Goal: Task Accomplishment & Management: Manage account settings

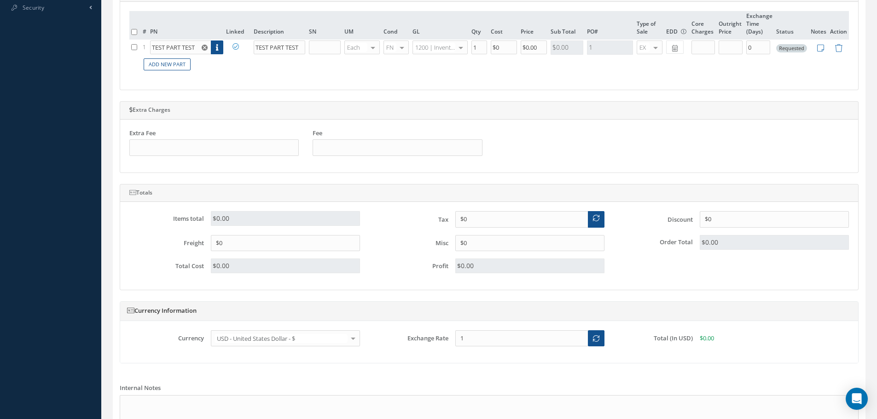
scroll to position [544, 0]
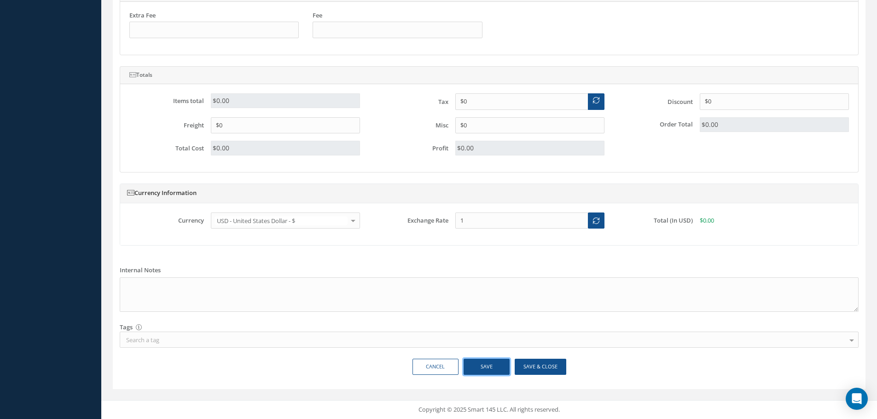
click at [499, 368] on button "Save" at bounding box center [487, 367] width 46 height 16
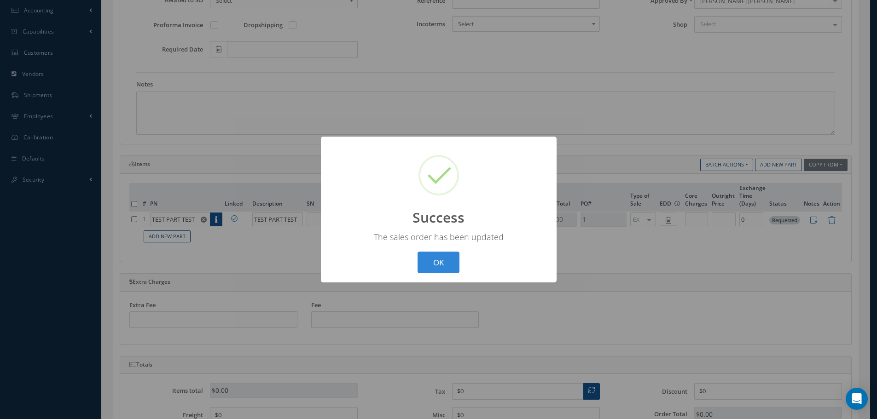
scroll to position [37, 0]
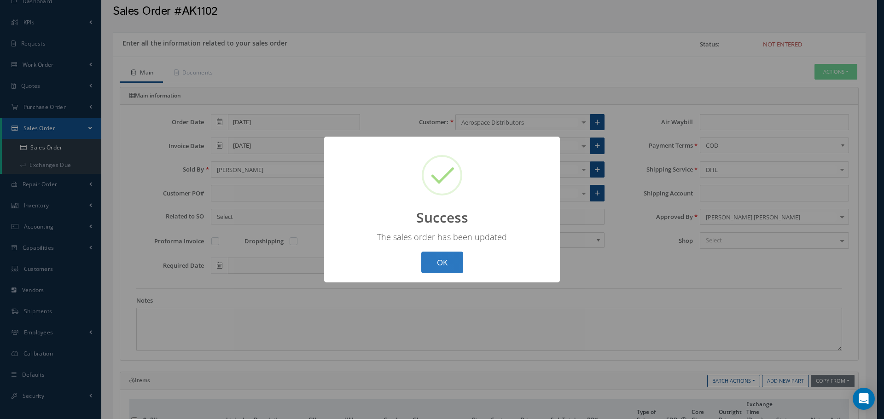
click at [450, 266] on button "OK" at bounding box center [442, 263] width 42 height 22
type input "TEST PART TEST"
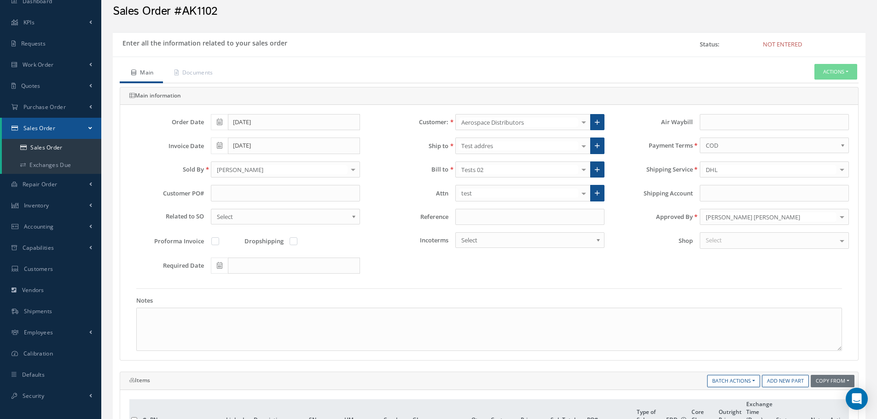
scroll to position [0, 0]
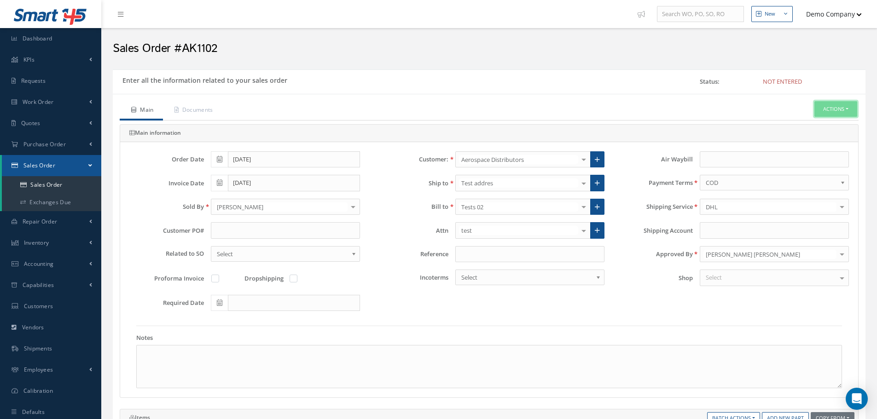
click at [840, 109] on button "Actions" at bounding box center [835, 109] width 43 height 16
click at [824, 126] on link "Enter/Update" at bounding box center [822, 125] width 74 height 12
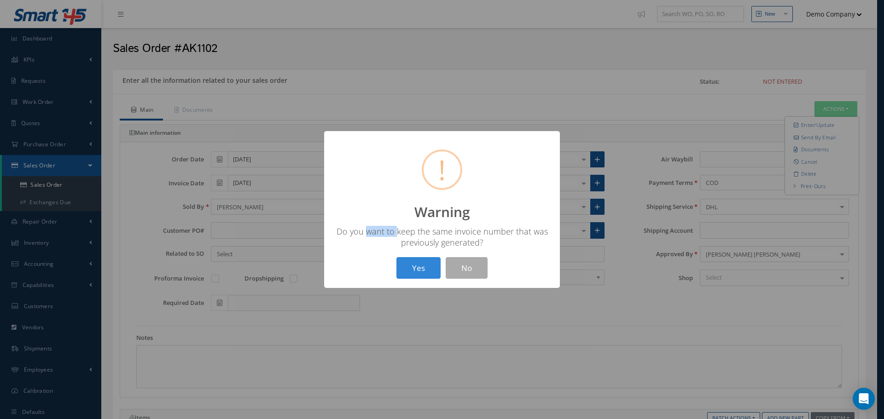
click at [426, 235] on div "Do you want to keep the same invoice number that was previously generated?" at bounding box center [441, 237] width 217 height 22
click at [421, 275] on button "Yes" at bounding box center [418, 268] width 44 height 22
click at [447, 272] on button "OK" at bounding box center [442, 268] width 42 height 22
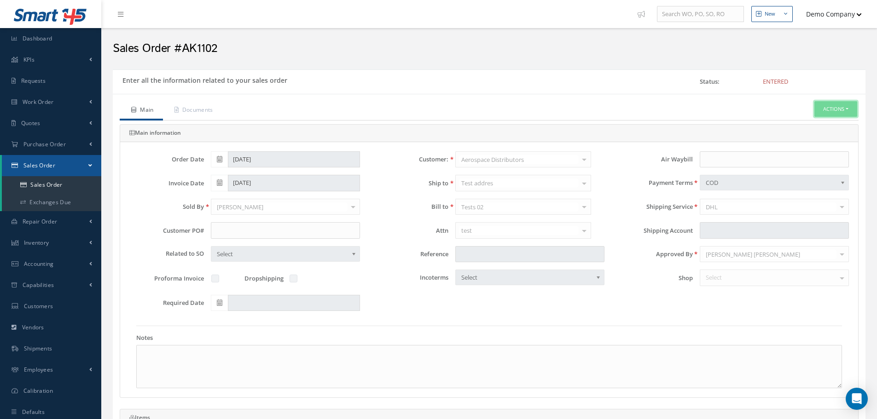
click at [822, 110] on button "Actions" at bounding box center [835, 109] width 43 height 16
click at [808, 123] on link "Reverse Sales Order" at bounding box center [822, 125] width 74 height 12
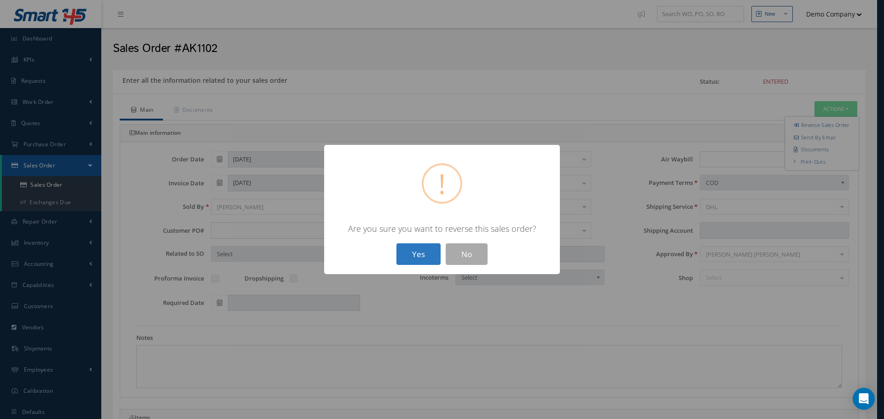
drag, startPoint x: 414, startPoint y: 247, endPoint x: 487, endPoint y: 237, distance: 73.4
click at [414, 247] on button "Yes" at bounding box center [418, 255] width 44 height 22
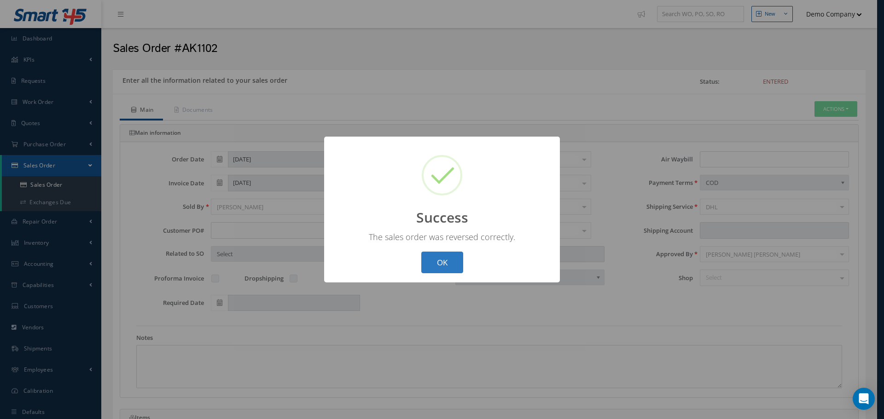
click at [452, 256] on button "OK" at bounding box center [442, 263] width 42 height 22
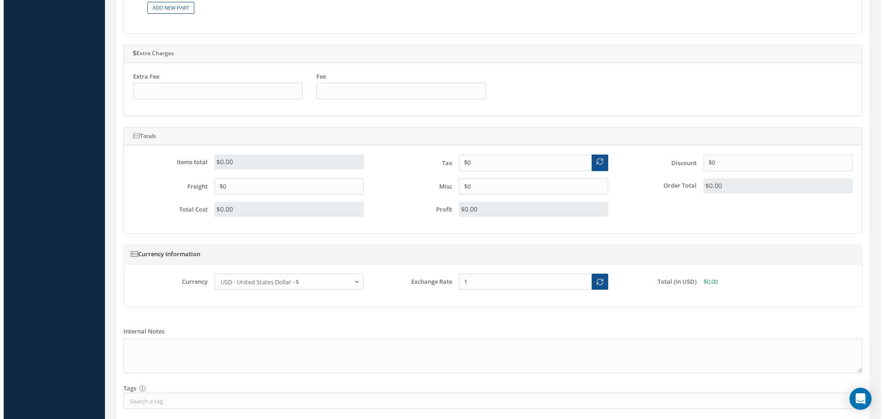
scroll to position [506, 0]
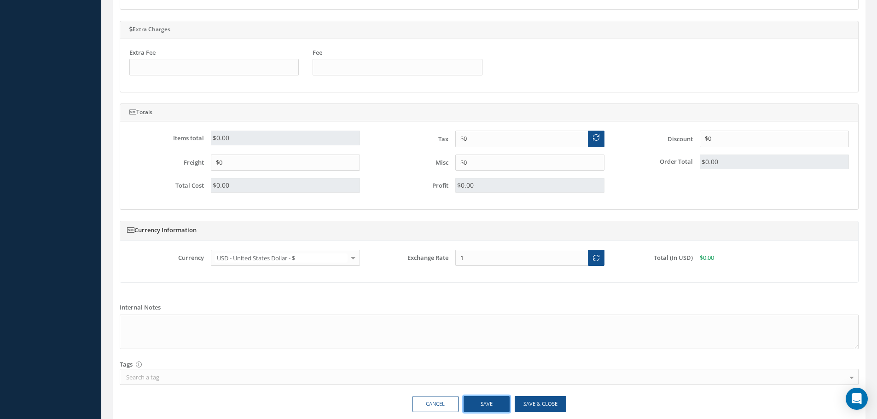
drag, startPoint x: 492, startPoint y: 404, endPoint x: 485, endPoint y: 268, distance: 135.5
click at [492, 400] on button "Save" at bounding box center [487, 404] width 46 height 16
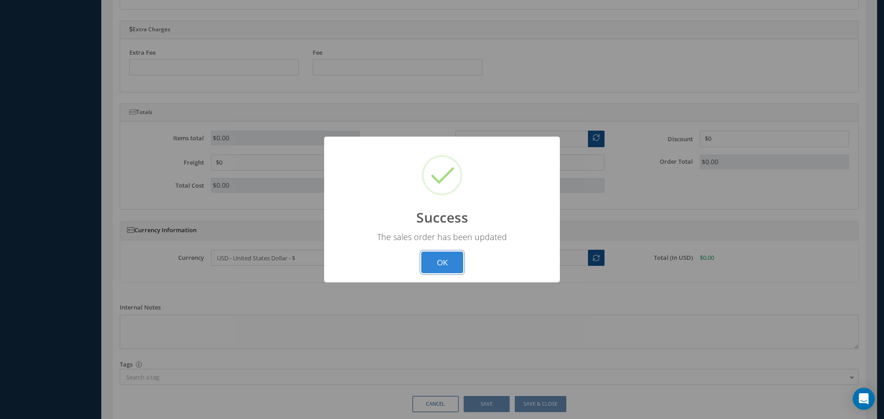
drag, startPoint x: 438, startPoint y: 262, endPoint x: 477, endPoint y: 249, distance: 40.8
click at [438, 261] on button "OK" at bounding box center [442, 263] width 42 height 22
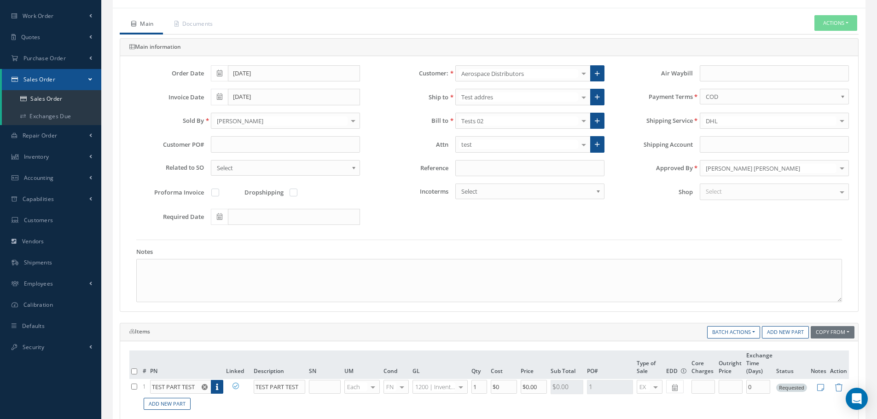
scroll to position [0, 0]
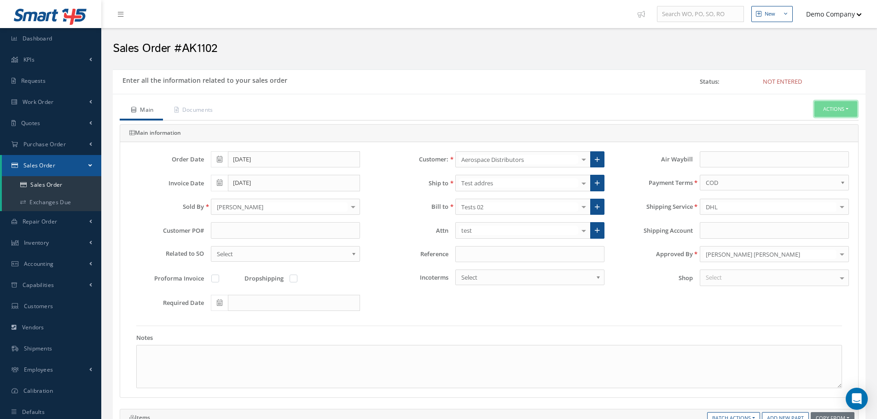
click at [827, 109] on button "Actions" at bounding box center [835, 109] width 43 height 16
click at [811, 125] on link "Enter/Update" at bounding box center [822, 125] width 74 height 12
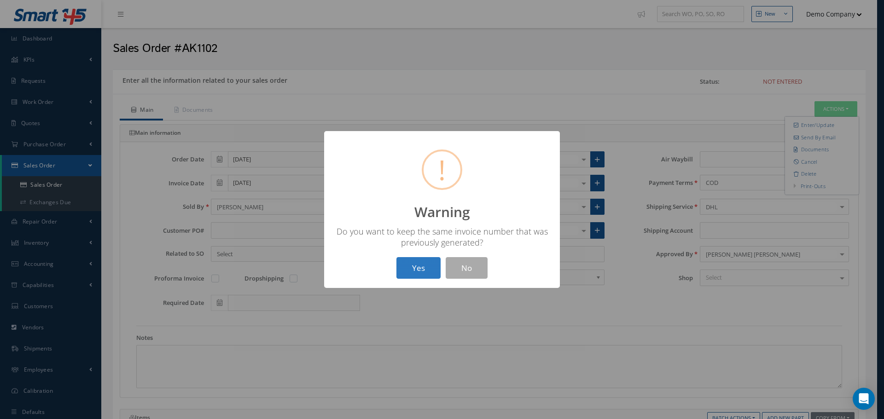
click at [422, 266] on button "Yes" at bounding box center [418, 268] width 44 height 22
click at [440, 271] on button "OK" at bounding box center [442, 268] width 42 height 22
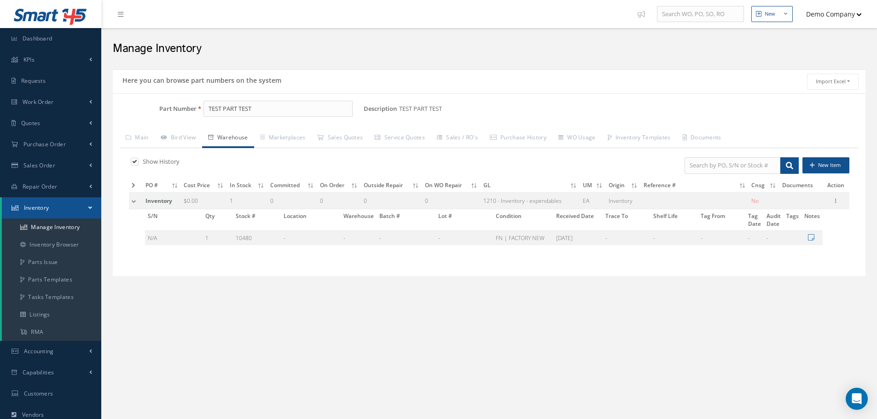
click at [231, 145] on link "Warehouse" at bounding box center [228, 138] width 52 height 19
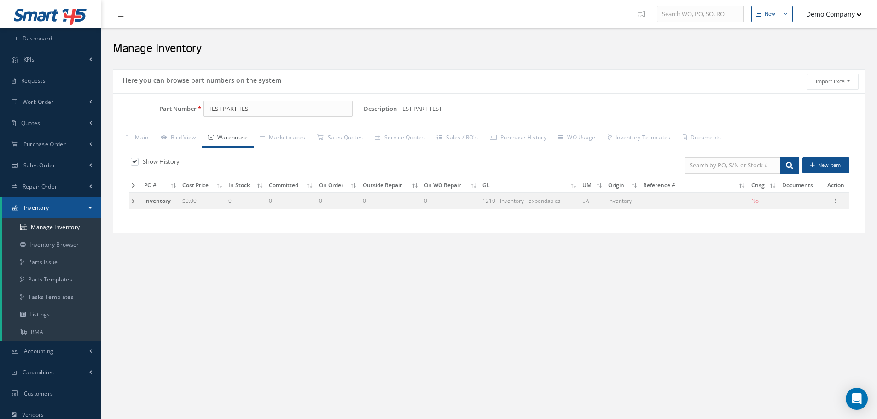
click at [241, 143] on link "Warehouse" at bounding box center [228, 138] width 52 height 19
click at [134, 202] on td at bounding box center [135, 200] width 12 height 17
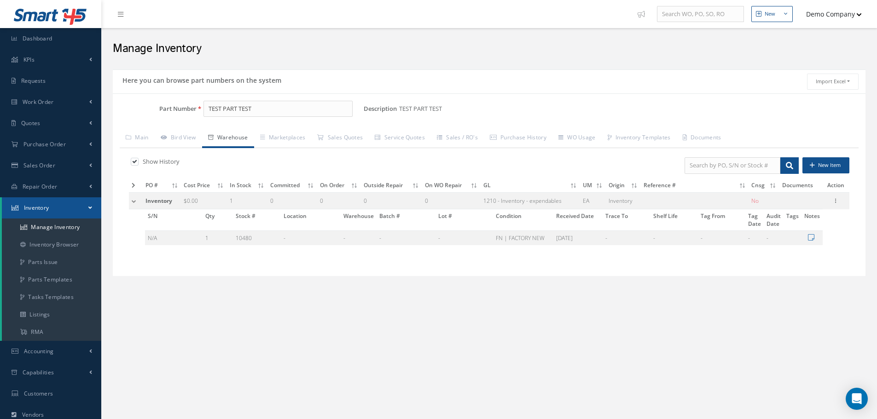
click at [470, 306] on div "New New Work Order New Purchase Order New Customer Quote New Sales Order New Re…" at bounding box center [489, 266] width 776 height 532
click at [235, 141] on link "Warehouse" at bounding box center [228, 138] width 52 height 19
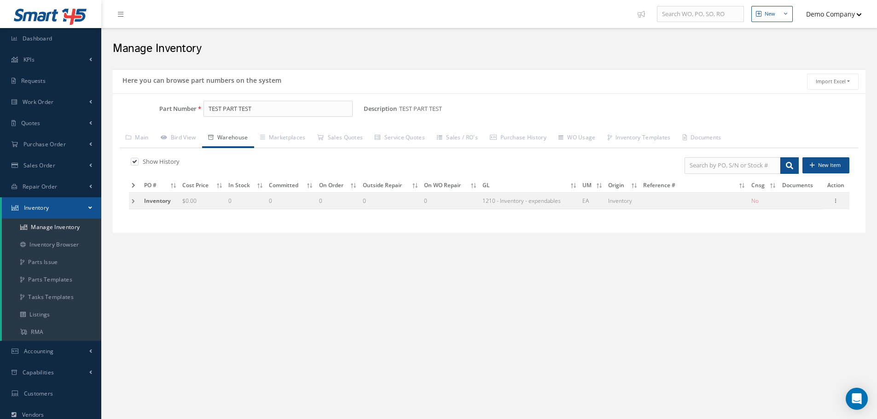
click at [132, 201] on td at bounding box center [135, 200] width 12 height 17
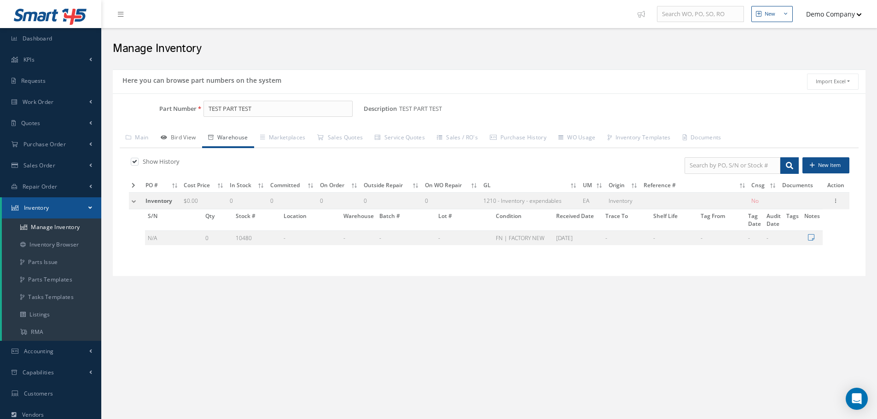
drag, startPoint x: 185, startPoint y: 138, endPoint x: 192, endPoint y: 135, distance: 7.3
click at [185, 138] on link "Bird View" at bounding box center [178, 138] width 47 height 19
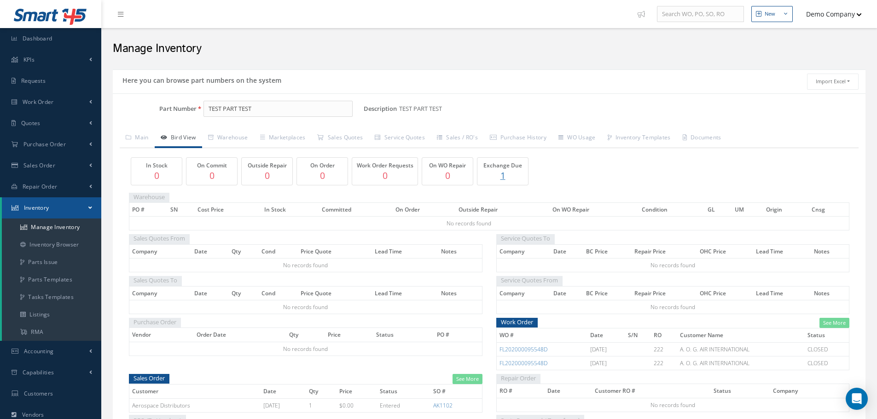
scroll to position [46, 0]
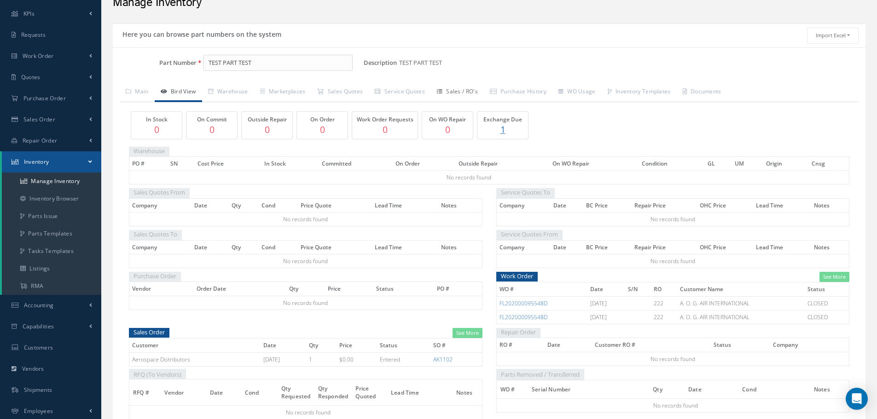
click at [459, 95] on link "Sales / RO's" at bounding box center [457, 92] width 53 height 19
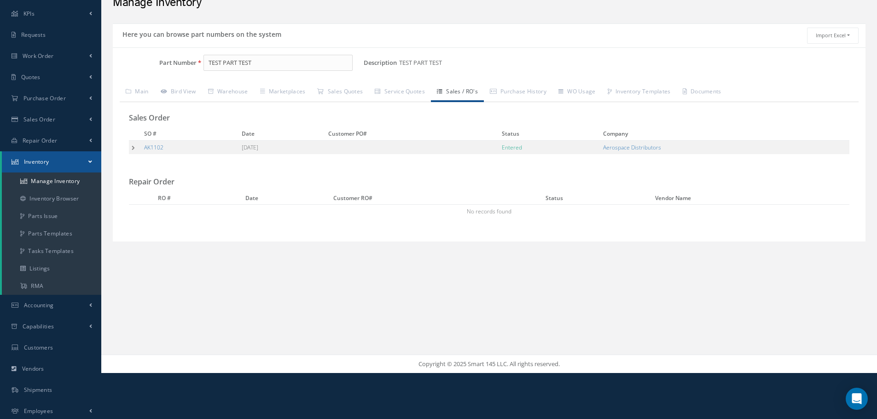
click at [135, 146] on td at bounding box center [135, 147] width 12 height 14
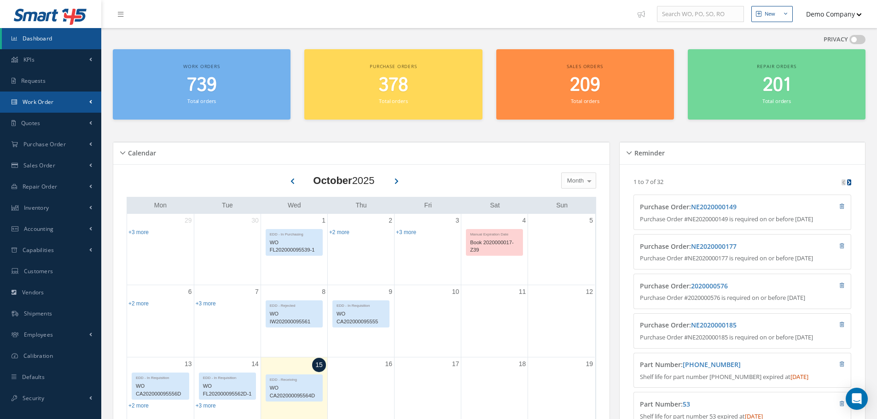
click at [64, 106] on link "Work Order" at bounding box center [50, 102] width 101 height 21
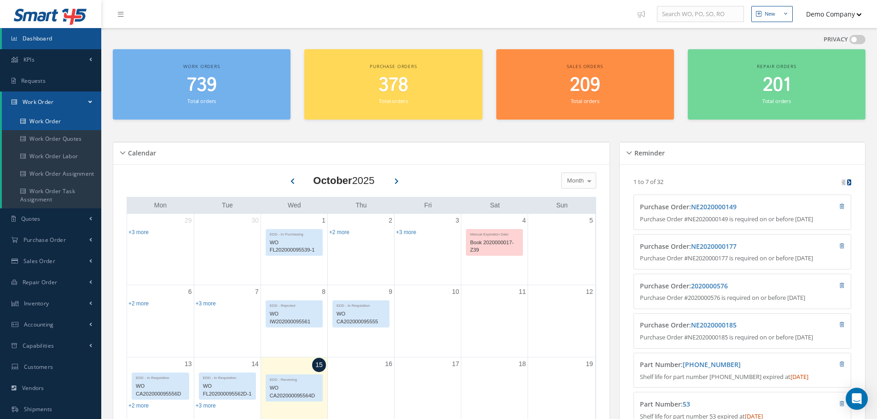
click at [65, 124] on link "Work Order" at bounding box center [51, 121] width 99 height 17
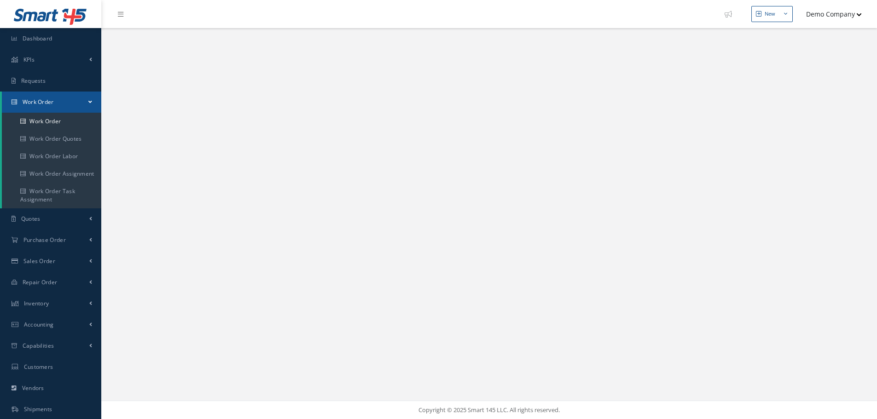
select select "25"
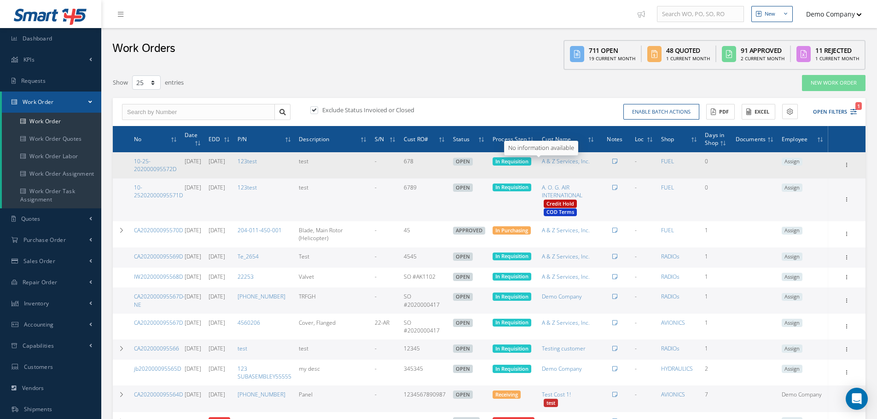
click at [528, 160] on span "In Requisition" at bounding box center [511, 161] width 33 height 7
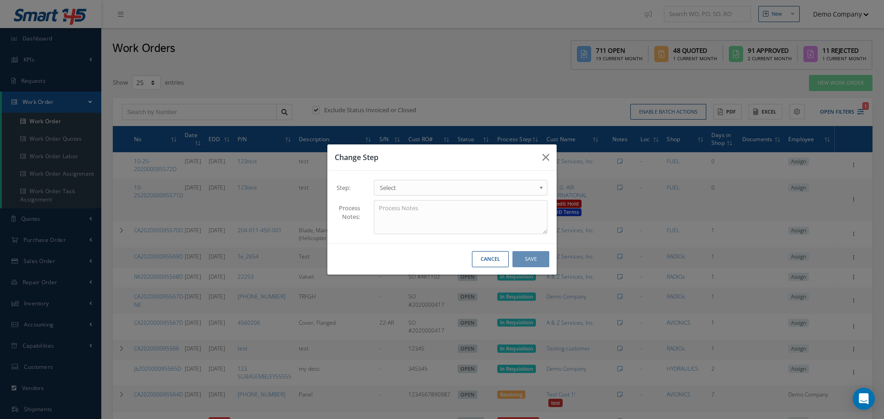
click at [423, 179] on div "Step: Invoicing. Receiving Awaiting Quote To Customer Cleaning. Awaiting Quote …" at bounding box center [441, 207] width 229 height 73
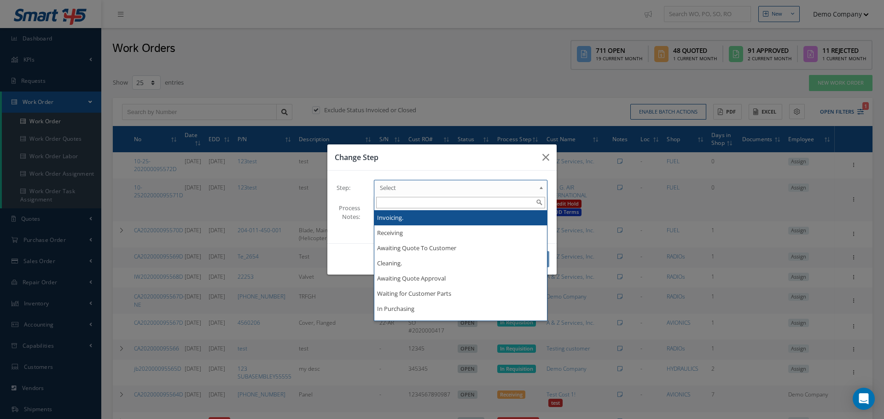
click at [424, 183] on span "Select" at bounding box center [458, 187] width 156 height 11
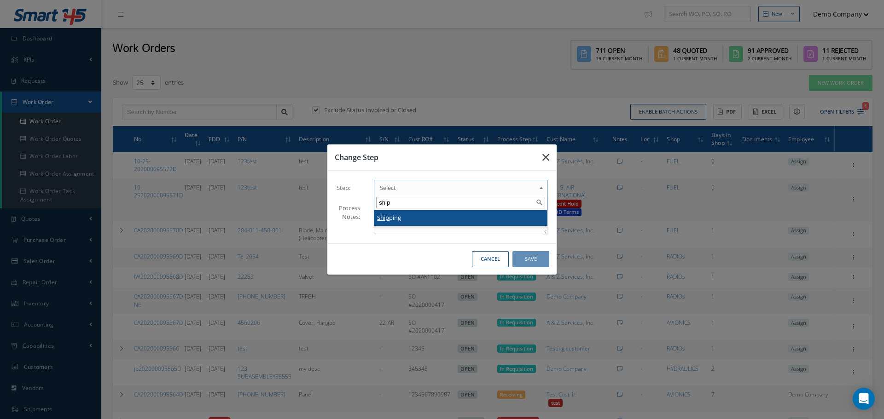
type input "ship"
click at [547, 154] on icon "button" at bounding box center [545, 157] width 7 height 11
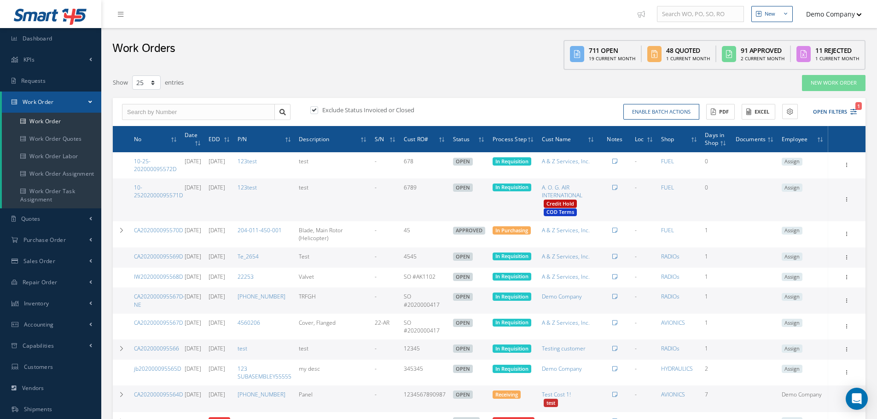
click at [845, 11] on button "Demo Company" at bounding box center [829, 14] width 64 height 18
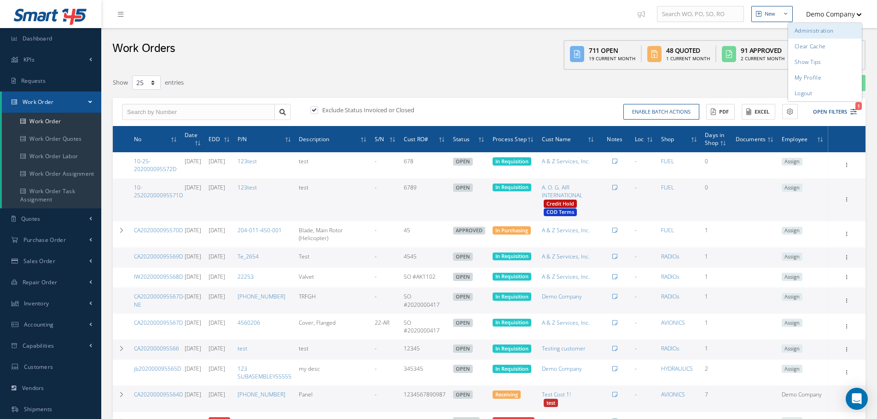
click at [807, 34] on link "Administration" at bounding box center [825, 31] width 74 height 16
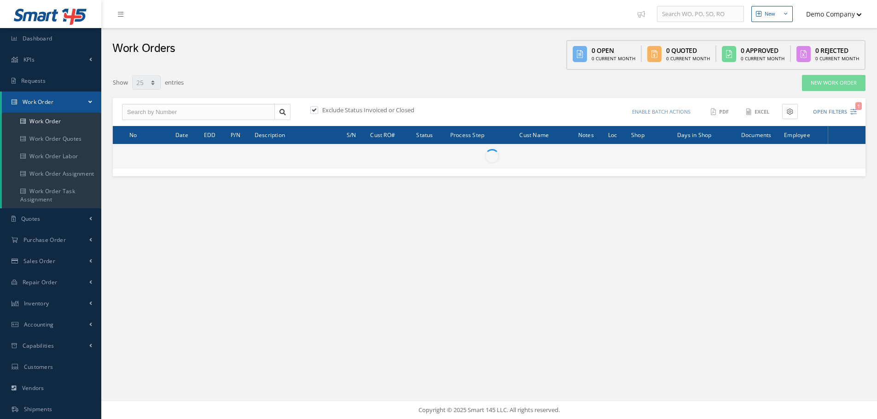
select select "25"
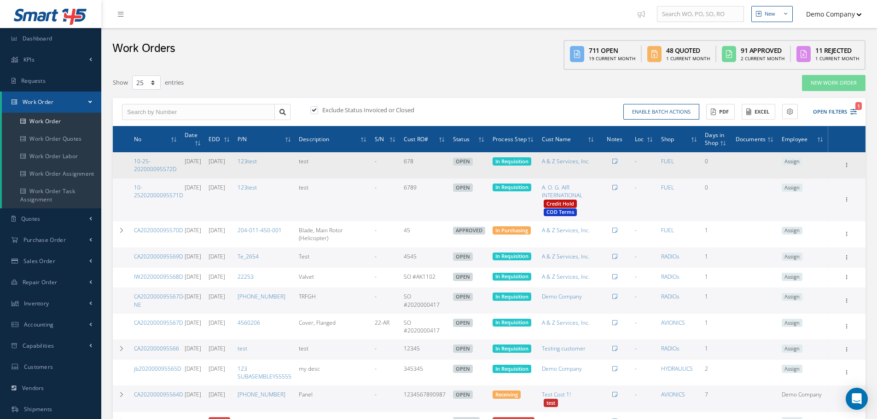
click at [528, 162] on span "In Requisition" at bounding box center [511, 161] width 33 height 7
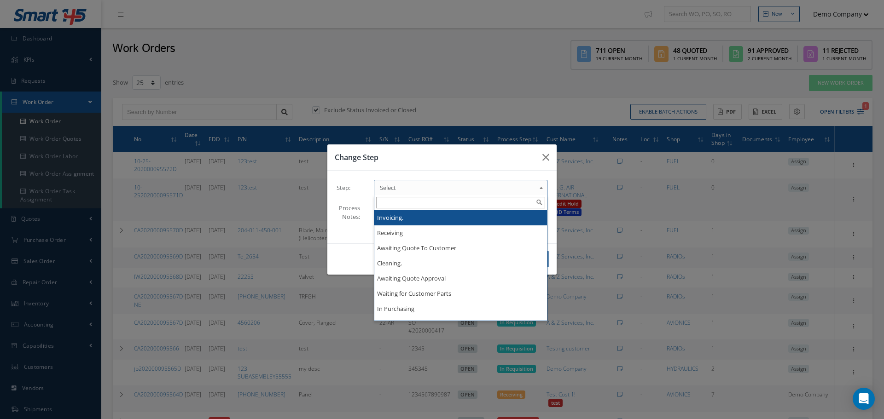
click at [440, 189] on span "Select" at bounding box center [458, 187] width 156 height 11
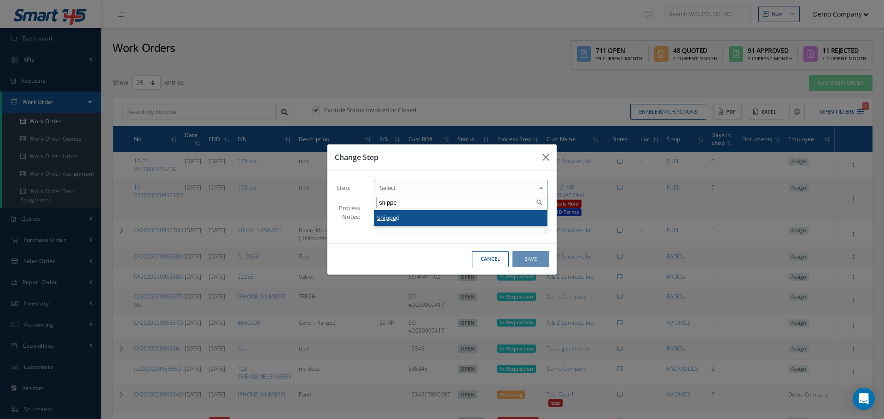
type input "shippe"
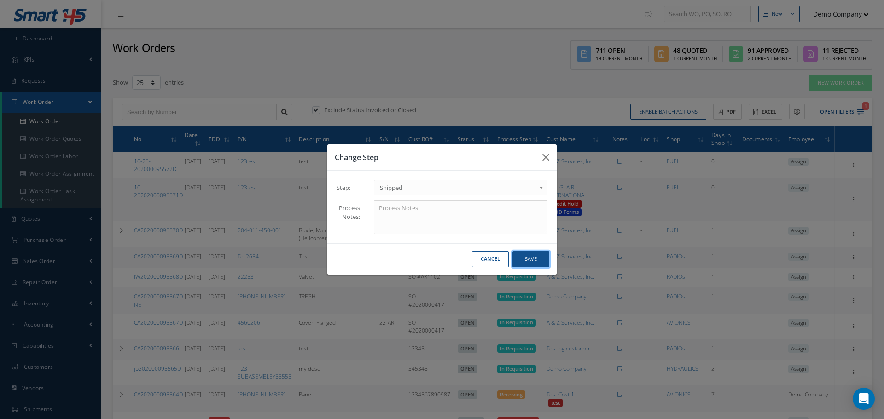
click at [535, 259] on button "Save" at bounding box center [530, 259] width 37 height 16
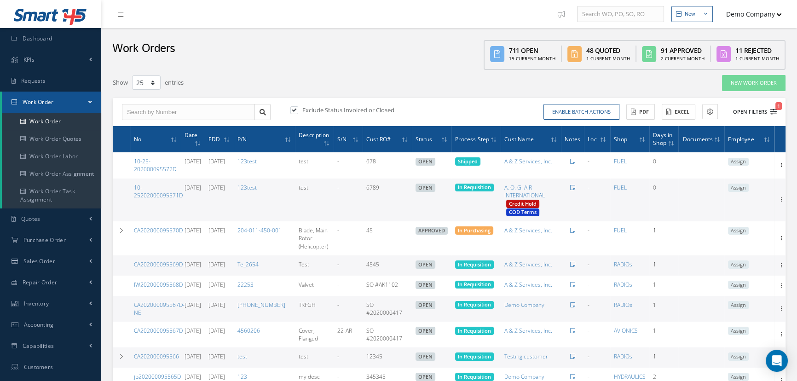
click at [745, 111] on button "Open Filters 1" at bounding box center [751, 111] width 52 height 15
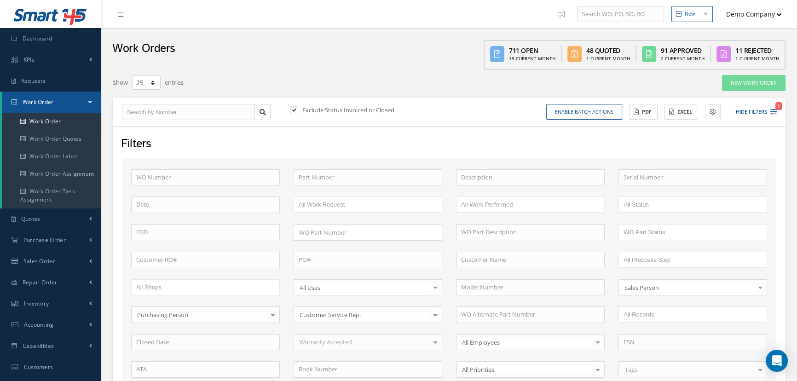
click at [387, 141] on div "Filters" at bounding box center [448, 144] width 668 height 17
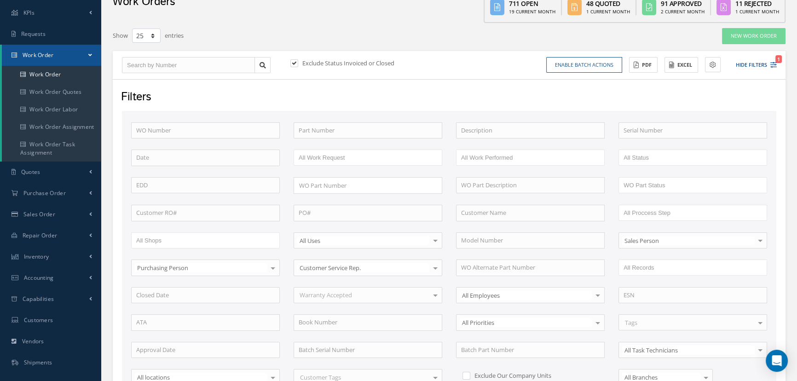
scroll to position [125, 0]
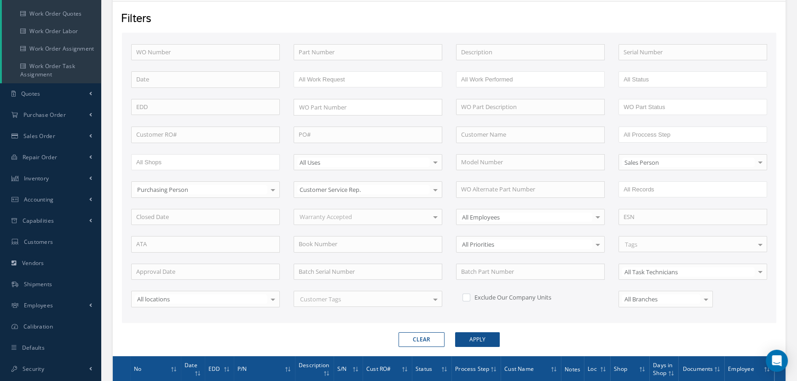
click at [674, 132] on input "All Proccess Step" at bounding box center [653, 135] width 58 height 12
click at [693, 133] on ul "Invoicing." at bounding box center [693, 135] width 149 height 16
click at [719, 129] on input "text" at bounding box center [723, 135] width 12 height 12
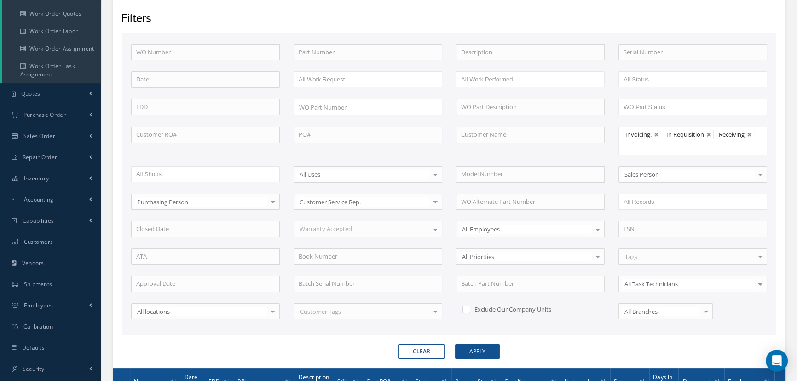
click at [737, 145] on ul "Invoicing. In Requisition Receiving" at bounding box center [693, 141] width 149 height 29
click at [723, 145] on input "text" at bounding box center [724, 147] width 12 height 12
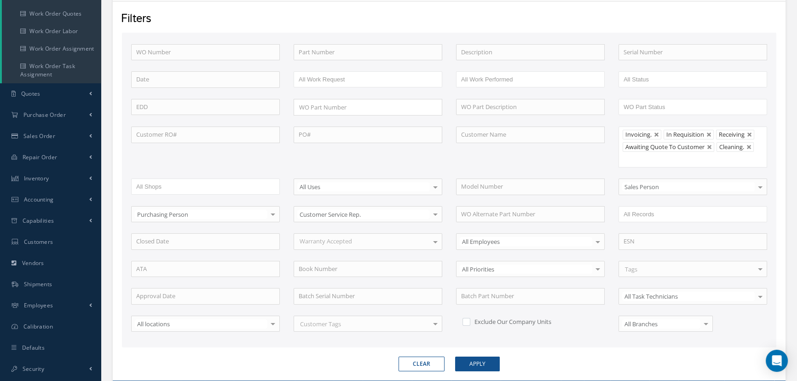
click at [723, 157] on ul "Invoicing. In Requisition Receiving Awaiting Quote To Customer Cleaning." at bounding box center [693, 147] width 149 height 41
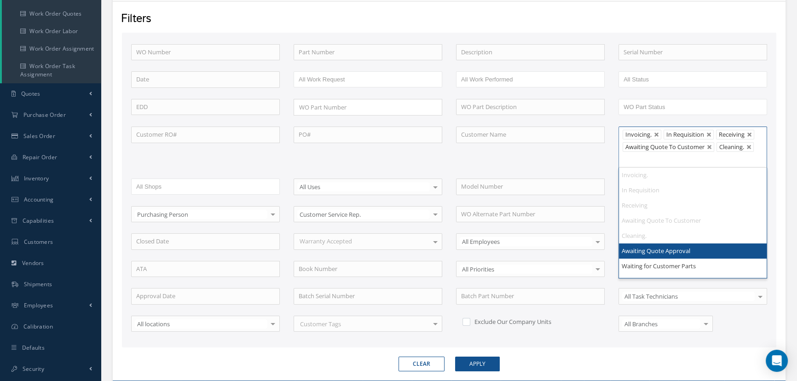
drag, startPoint x: 650, startPoint y: 251, endPoint x: 657, endPoint y: 244, distance: 9.4
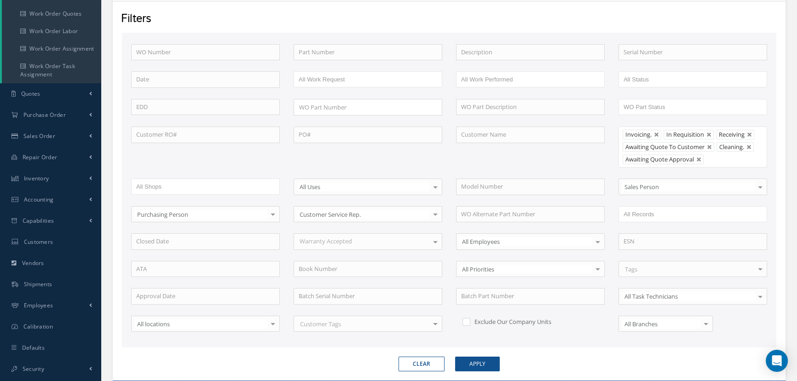
click at [714, 155] on input "text" at bounding box center [713, 160] width 12 height 12
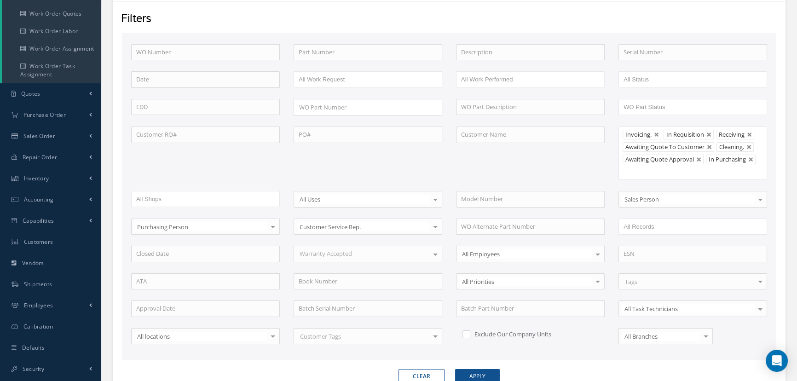
scroll to position [0, 0]
click at [667, 167] on ul "Invoicing. In Requisition Receiving Awaiting Quote To Customer Cleaning. Awaiti…" at bounding box center [693, 153] width 149 height 53
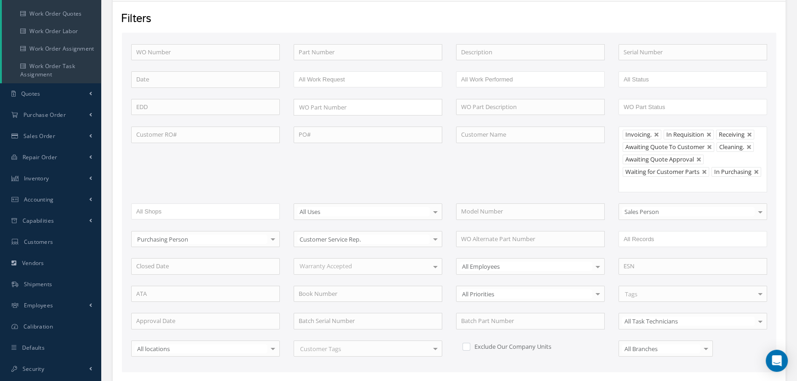
click at [680, 187] on ul "Invoicing. In Requisition Receiving Awaiting Quote To Customer Cleaning. Awaiti…" at bounding box center [693, 160] width 149 height 66
click at [689, 179] on input "text" at bounding box center [692, 185] width 12 height 12
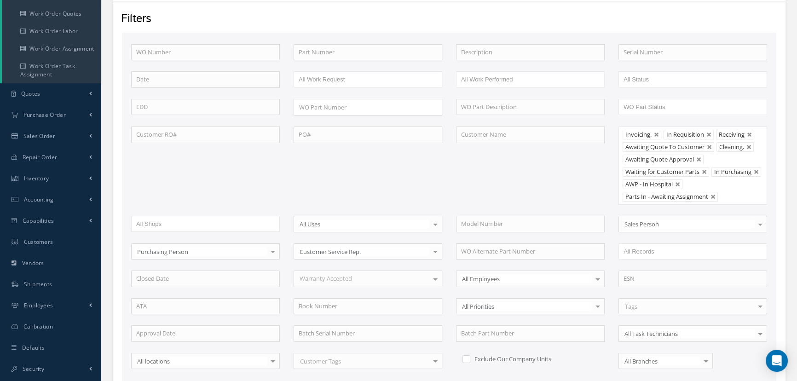
click at [727, 193] on input "text" at bounding box center [727, 197] width 12 height 12
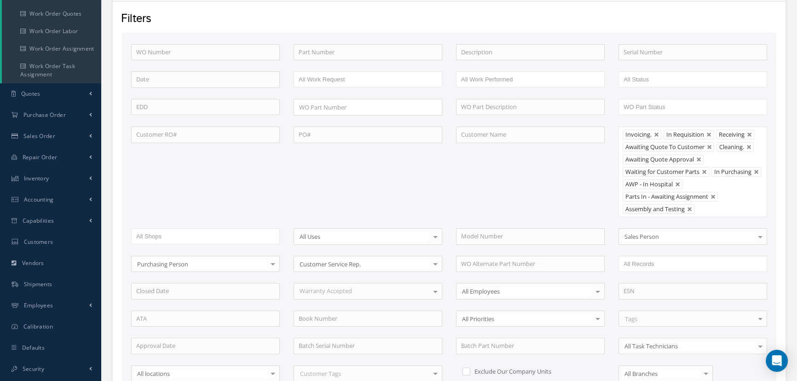
click at [735, 205] on ul "Invoicing. In Requisition Receiving Awaiting Quote To Customer Cleaning. Awaiti…" at bounding box center [693, 172] width 149 height 91
click at [740, 207] on input "text" at bounding box center [745, 209] width 12 height 12
click at [731, 218] on ul "Invoicing. In Requisition Receiving Awaiting Quote To Customer Cleaning. Awaiti…" at bounding box center [693, 178] width 149 height 103
click at [750, 220] on ul "Invoicing. In Requisition Receiving Awaiting Quote To Customer Cleaning. Awaiti…" at bounding box center [693, 178] width 149 height 103
click at [719, 226] on ul "Invoicing. In Requisition Receiving Awaiting Quote To Customer Cleaning. Awaiti…" at bounding box center [693, 185] width 149 height 116
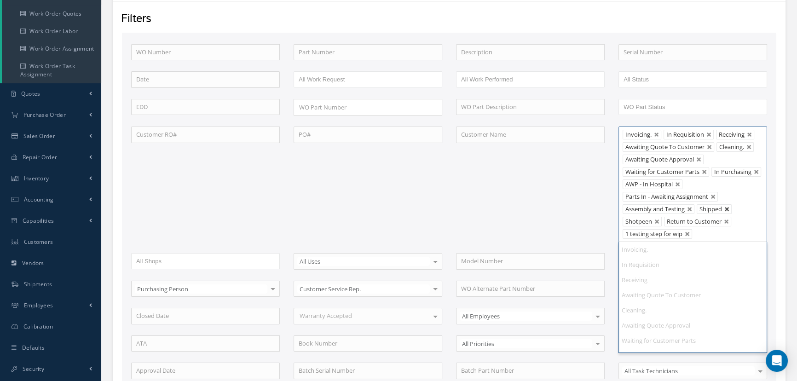
click at [727, 207] on link at bounding box center [728, 210] width 6 height 6
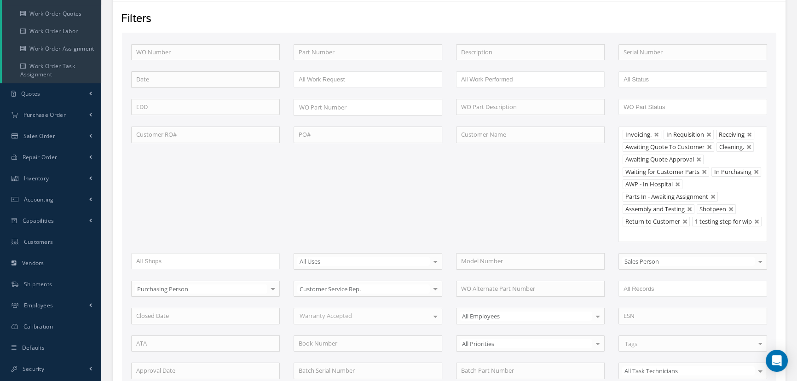
click at [648, 229] on ul "Invoicing. In Requisition Receiving Awaiting Quote To Customer Cleaning. Awaiti…" at bounding box center [693, 185] width 149 height 116
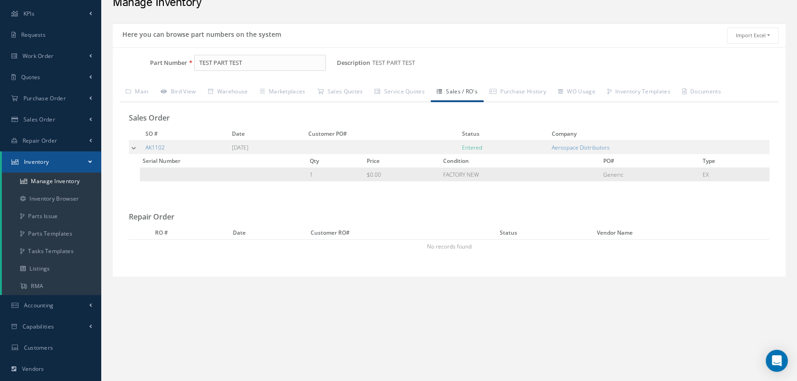
scroll to position [46, 0]
click at [459, 96] on link "Sales / RO's" at bounding box center [457, 92] width 53 height 19
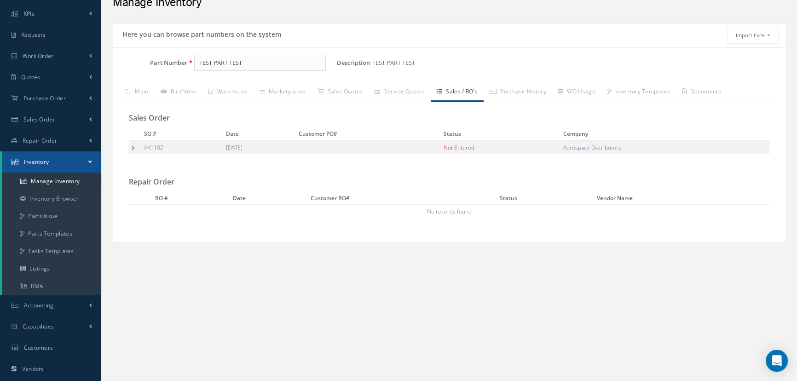
click at [457, 90] on link "Sales / RO's" at bounding box center [457, 92] width 53 height 19
drag, startPoint x: 182, startPoint y: 58, endPoint x: 147, endPoint y: 58, distance: 35.0
click at [147, 58] on div "Part Number TEST PART TEST" at bounding box center [225, 63] width 224 height 17
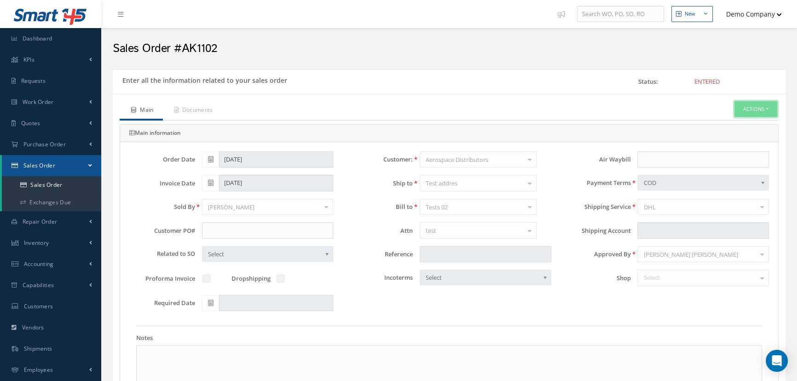
click at [759, 110] on button "Actions" at bounding box center [756, 109] width 43 height 16
click at [745, 126] on link "Reverse Sales Order" at bounding box center [742, 125] width 74 height 12
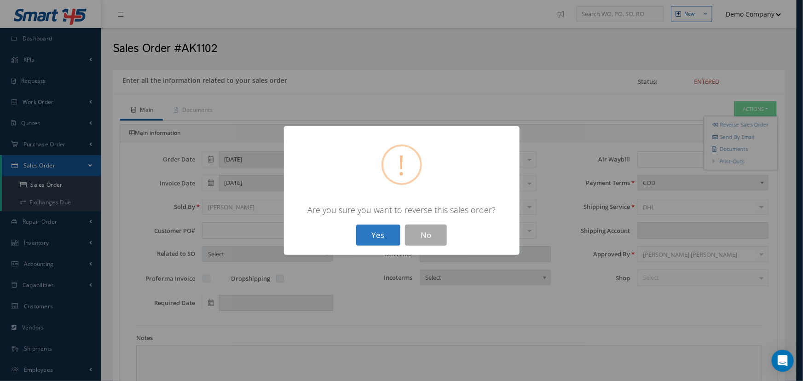
click at [382, 238] on button "Yes" at bounding box center [378, 236] width 44 height 22
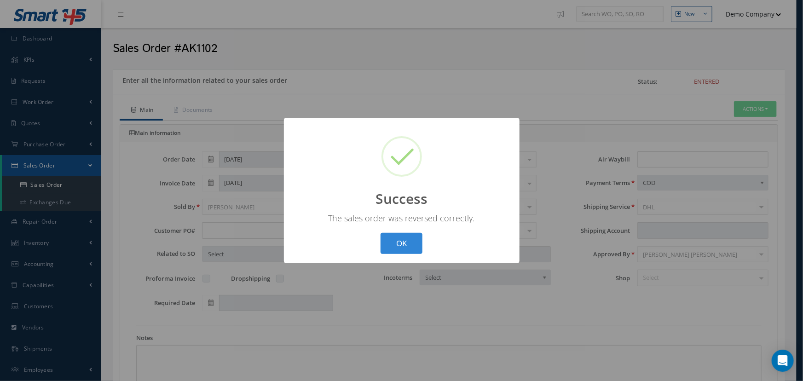
drag, startPoint x: 393, startPoint y: 247, endPoint x: 337, endPoint y: 183, distance: 85.5
click at [393, 247] on button "OK" at bounding box center [402, 244] width 42 height 22
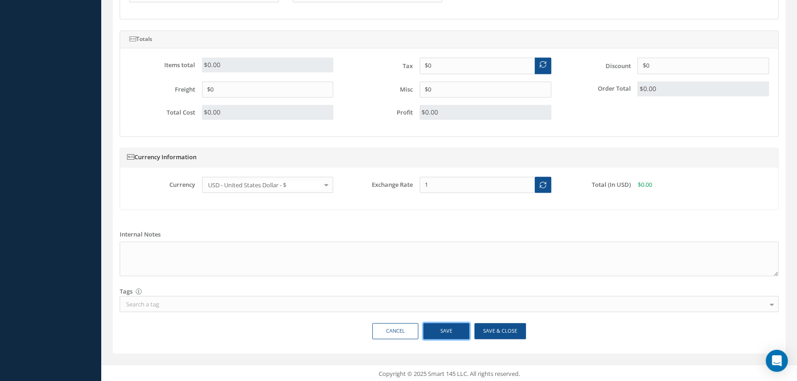
click at [451, 330] on button "Save" at bounding box center [447, 331] width 46 height 16
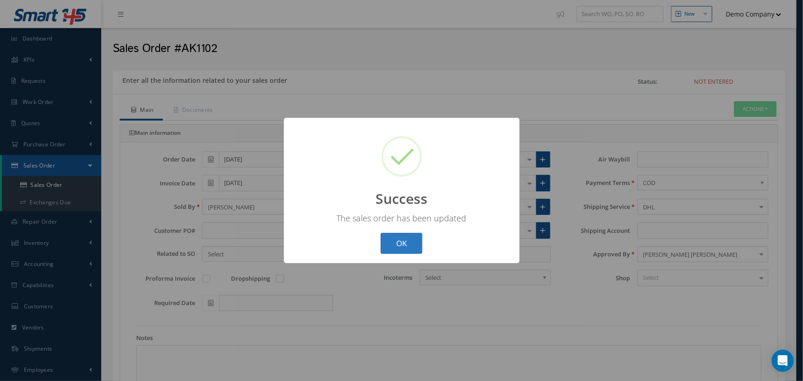
click at [414, 239] on button "OK" at bounding box center [402, 244] width 42 height 22
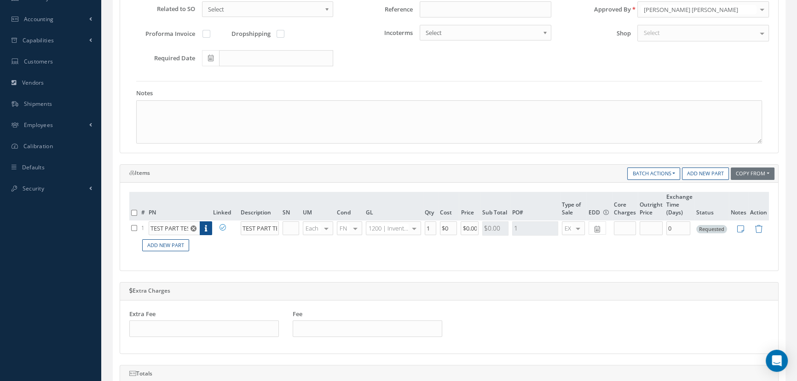
scroll to position [293, 0]
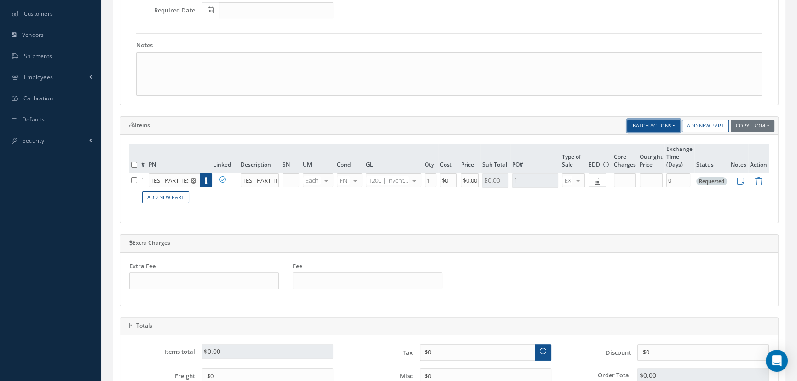
click at [674, 126] on button "Batch Actions" at bounding box center [653, 126] width 53 height 12
drag, startPoint x: 133, startPoint y: 180, endPoint x: 152, endPoint y: 180, distance: 18.4
click at [134, 180] on input "checkbox" at bounding box center [134, 180] width 6 height 6
checkbox input "true"
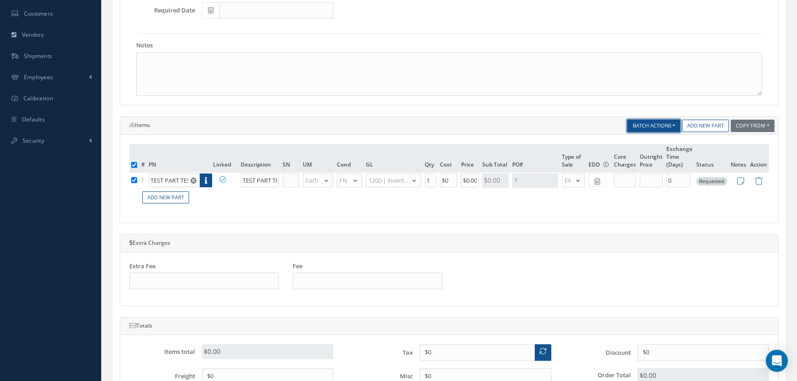
drag, startPoint x: 658, startPoint y: 129, endPoint x: 661, endPoint y: 133, distance: 5.9
click at [658, 129] on button "Batch Actions" at bounding box center [653, 126] width 53 height 12
click at [651, 161] on link "Issue Items" at bounding box center [664, 163] width 74 height 12
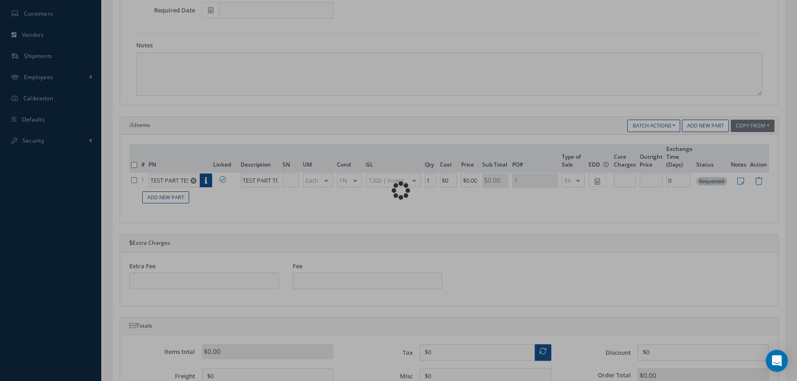
checkbox input "false"
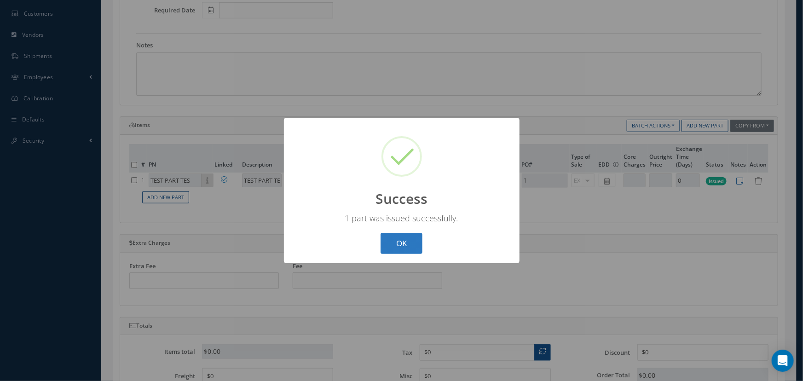
click at [401, 233] on button "OK" at bounding box center [402, 244] width 42 height 22
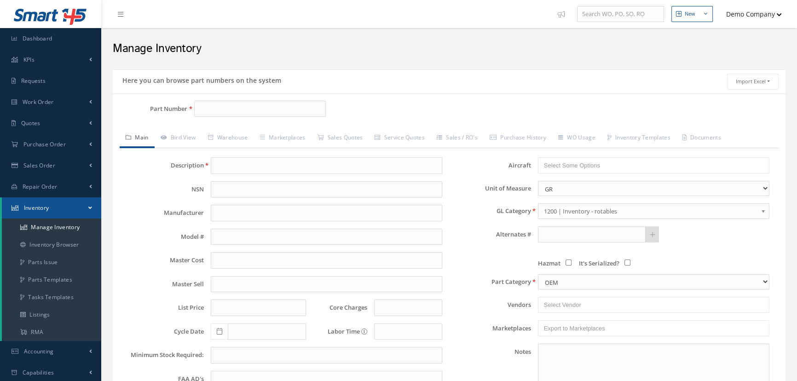
scroll to position [46, 0]
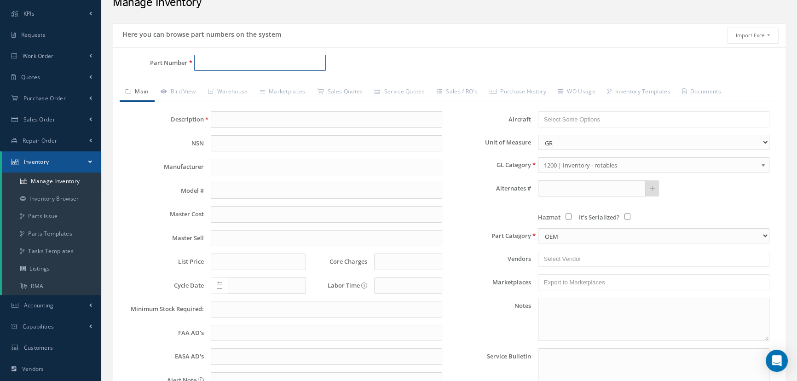
click at [220, 61] on input "Part Number" at bounding box center [260, 63] width 132 height 17
paste input "TEST PART TEST"
type input "TEST PART TEST"
click at [250, 87] on span "TEST PART TEST" at bounding box center [238, 87] width 83 height 10
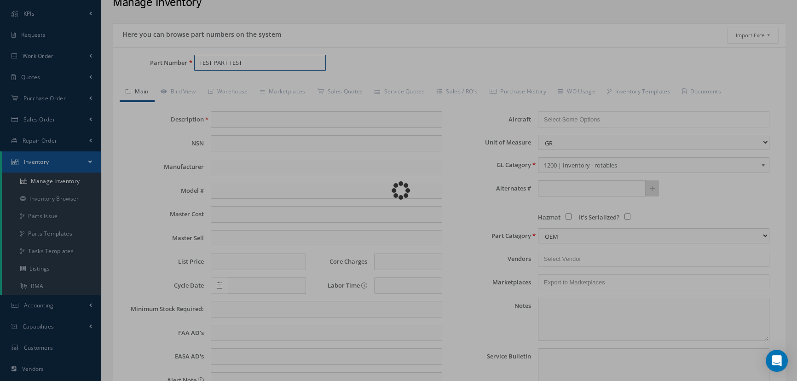
type input "TEST PART TEST"
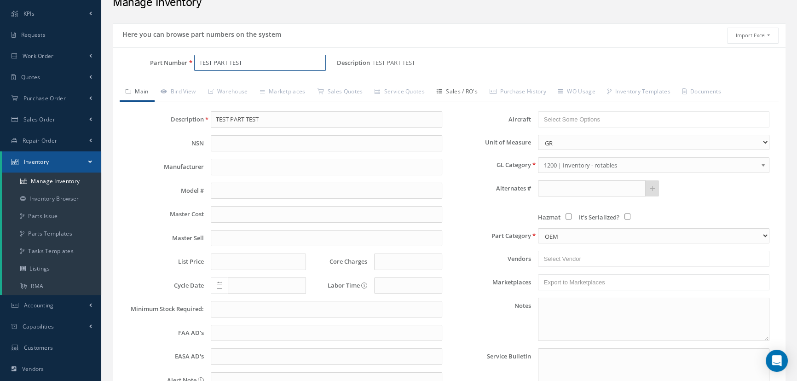
type input "TEST PART TEST"
click at [461, 93] on link "Sales / RO's" at bounding box center [457, 92] width 53 height 19
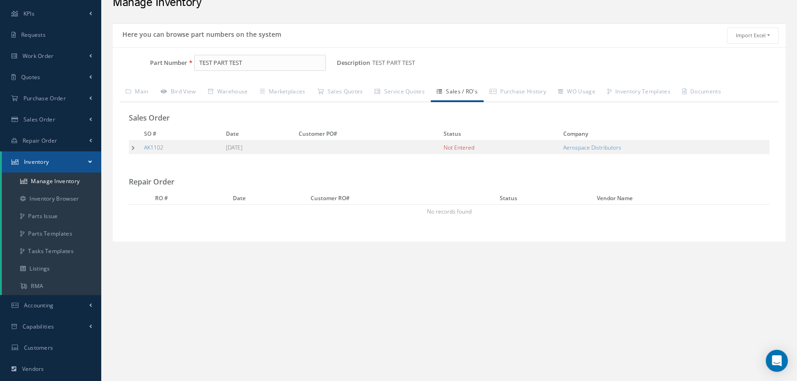
click at [135, 147] on td at bounding box center [135, 147] width 12 height 14
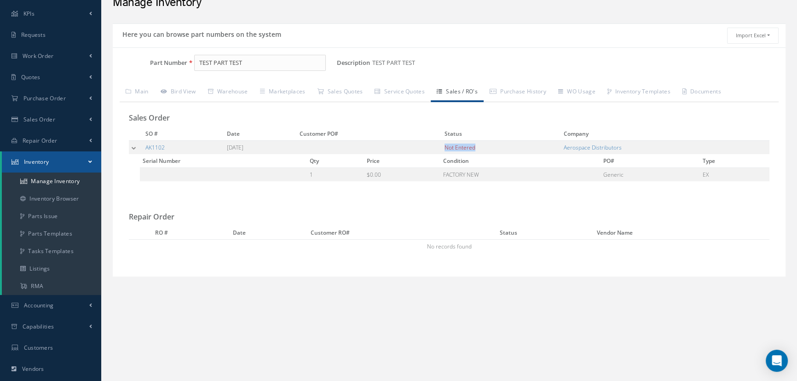
drag, startPoint x: 466, startPoint y: 148, endPoint x: 509, endPoint y: 148, distance: 42.4
click at [507, 148] on td "Not Entered" at bounding box center [501, 147] width 119 height 14
drag, startPoint x: 524, startPoint y: 141, endPoint x: 474, endPoint y: 148, distance: 50.7
click at [524, 141] on td "Not Entered" at bounding box center [501, 147] width 119 height 14
click at [470, 147] on span "Not Entered" at bounding box center [460, 148] width 31 height 8
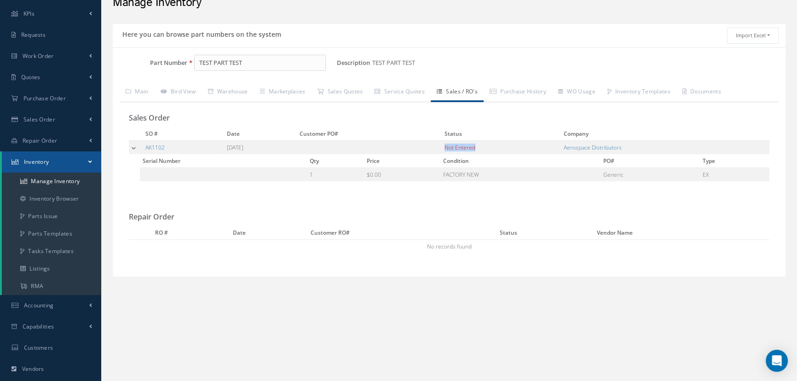
drag, startPoint x: 465, startPoint y: 147, endPoint x: 532, endPoint y: 147, distance: 66.3
click at [532, 147] on td "Not Entered" at bounding box center [501, 147] width 119 height 14
click at [162, 154] on tbody "AK1102 [DATE] Not Entered Aerospace Distributors Serial Number Qty Price Condit…" at bounding box center [449, 164] width 641 height 48
click at [233, 93] on link "Warehouse" at bounding box center [228, 92] width 52 height 19
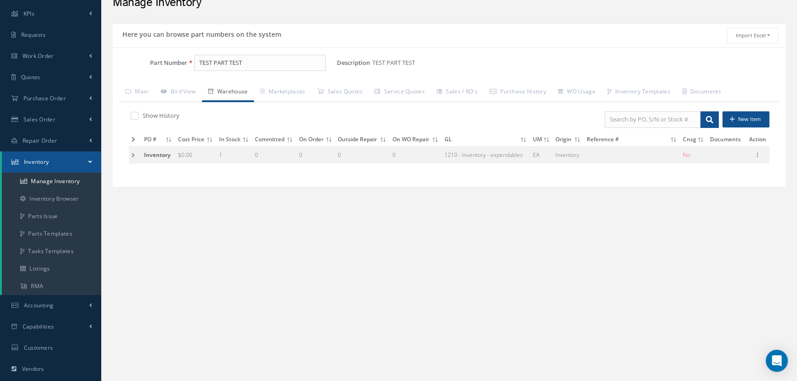
click at [135, 153] on td at bounding box center [135, 154] width 12 height 17
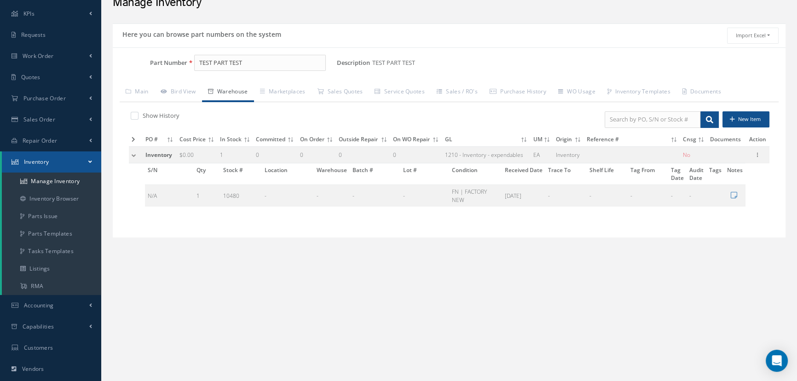
click at [238, 97] on link "Warehouse" at bounding box center [228, 92] width 52 height 19
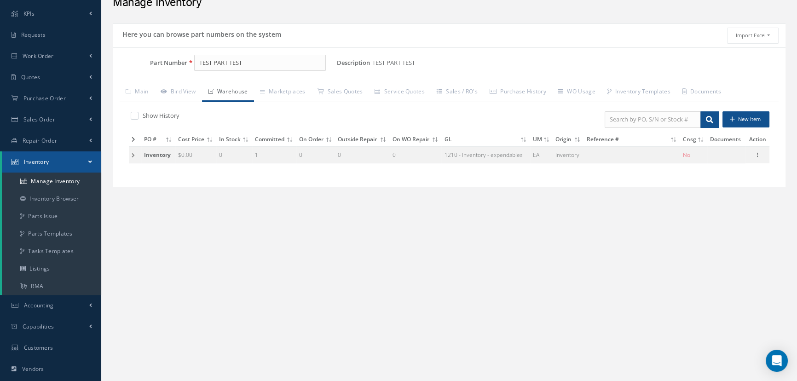
click at [131, 157] on td at bounding box center [135, 154] width 12 height 17
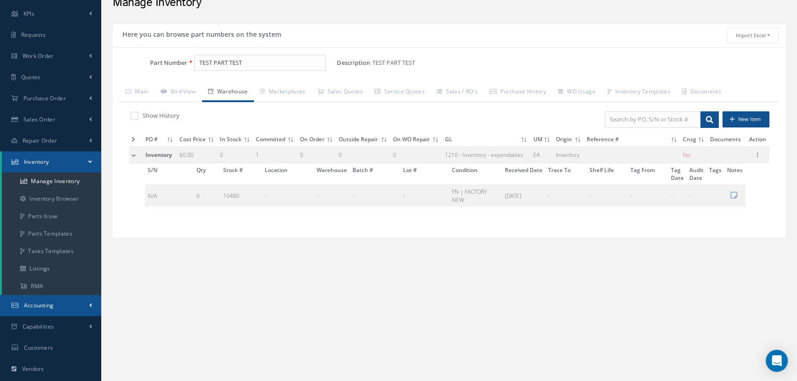
click at [75, 313] on link "Accounting" at bounding box center [50, 305] width 101 height 21
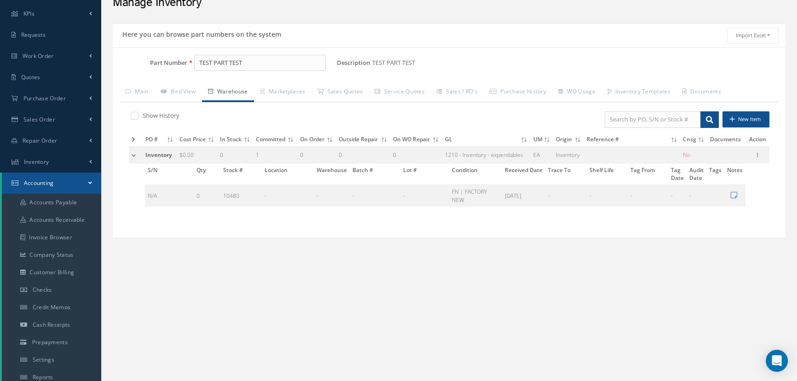
click at [78, 184] on link "Accounting" at bounding box center [51, 183] width 99 height 21
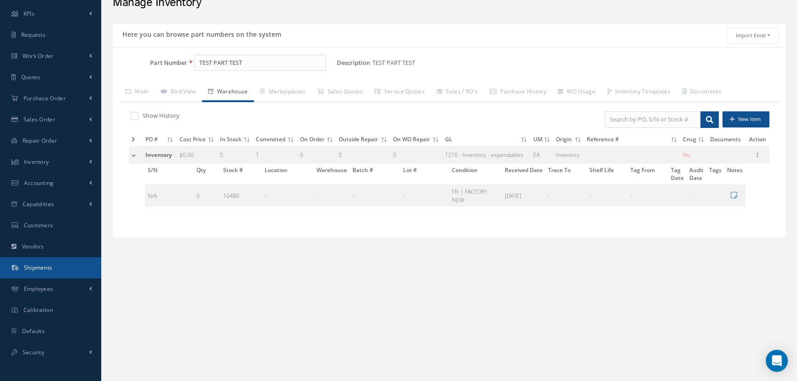
click at [61, 268] on link "Shipments" at bounding box center [50, 267] width 101 height 21
